Goal: Find specific page/section: Find specific page/section

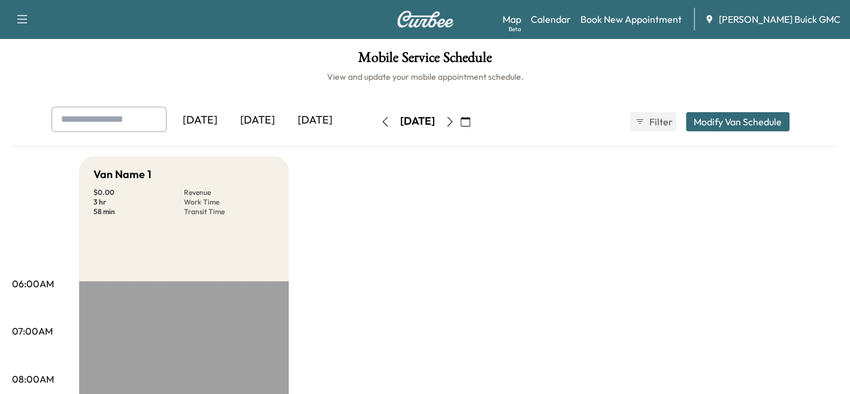
click at [262, 121] on div "[DATE]" at bounding box center [258, 121] width 58 height 28
click at [313, 123] on div "[DATE]" at bounding box center [315, 121] width 58 height 28
click at [455, 120] on icon "button" at bounding box center [450, 122] width 10 height 10
click at [460, 120] on button "button" at bounding box center [450, 121] width 20 height 19
click at [460, 121] on button "button" at bounding box center [450, 121] width 20 height 19
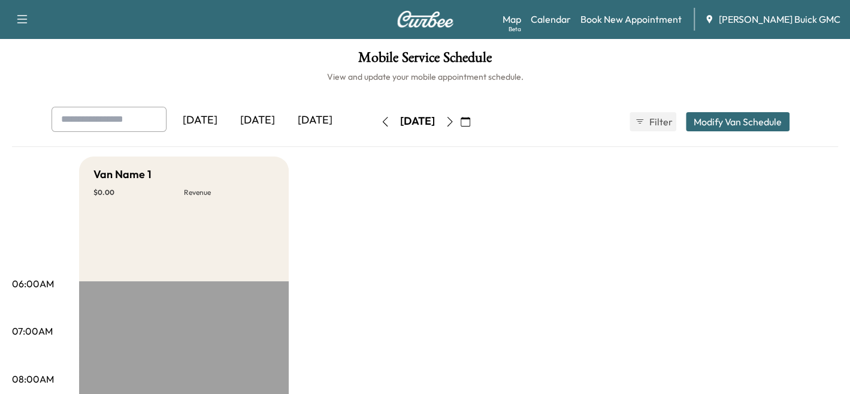
click at [455, 123] on icon "button" at bounding box center [450, 122] width 10 height 10
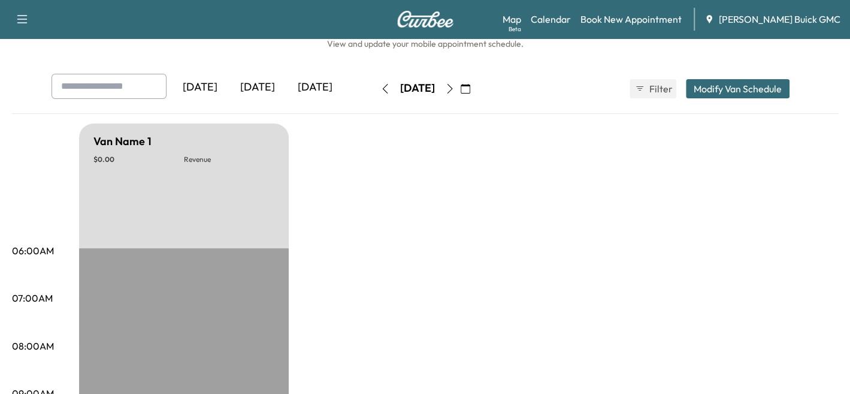
scroll to position [14, 0]
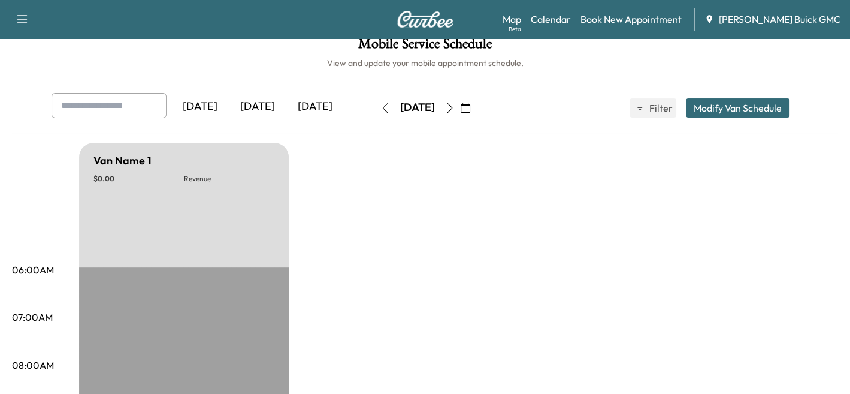
click at [460, 113] on button "button" at bounding box center [450, 107] width 20 height 19
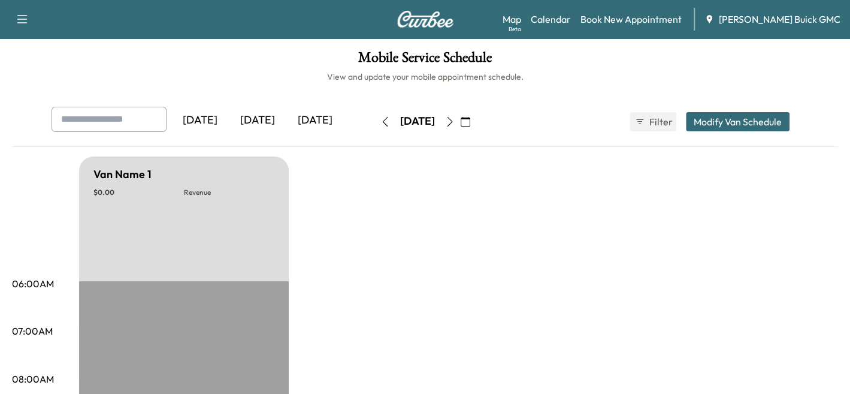
click at [460, 119] on button "button" at bounding box center [450, 121] width 20 height 19
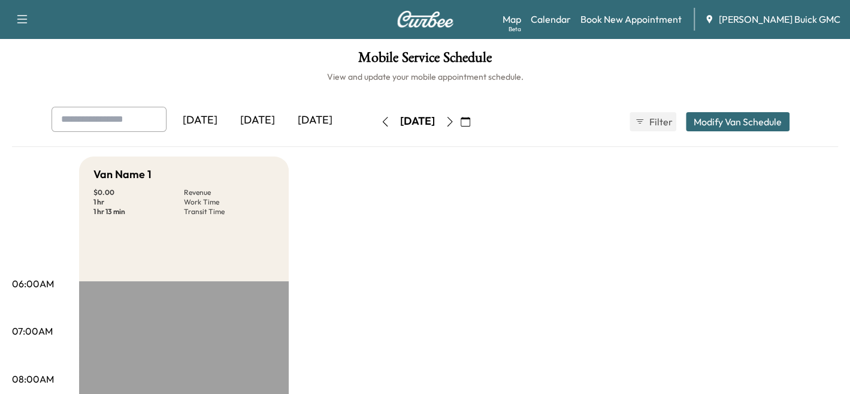
click at [460, 126] on button "button" at bounding box center [450, 121] width 20 height 19
click at [455, 119] on icon "button" at bounding box center [450, 122] width 10 height 10
click at [455, 122] on icon "button" at bounding box center [450, 122] width 10 height 10
click at [521, 20] on link "Map Beta" at bounding box center [512, 19] width 19 height 14
